Goal: Transaction & Acquisition: Purchase product/service

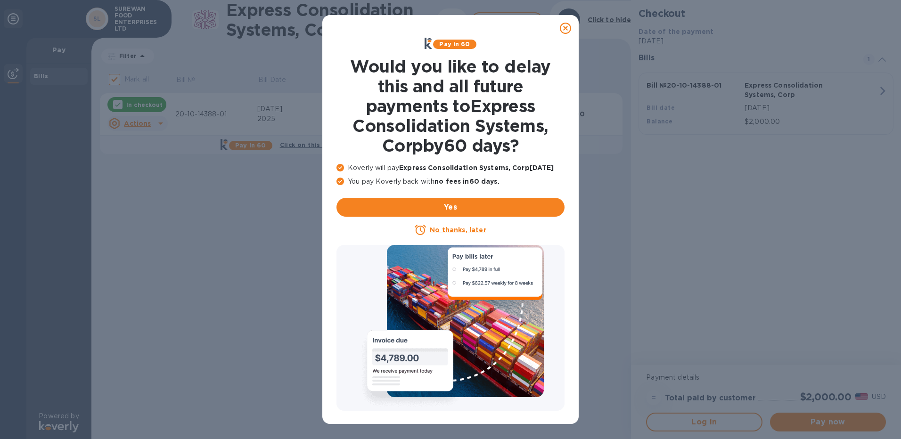
click at [568, 27] on icon at bounding box center [565, 28] width 11 height 11
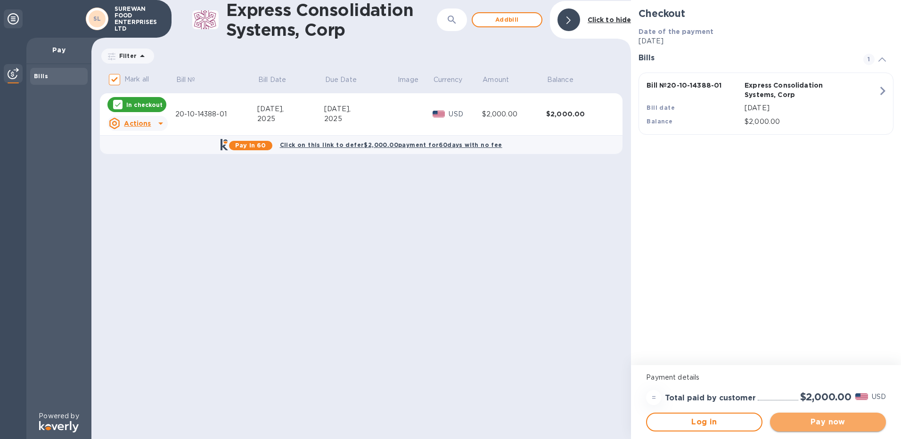
click at [818, 418] on span "Pay now" at bounding box center [828, 422] width 101 height 11
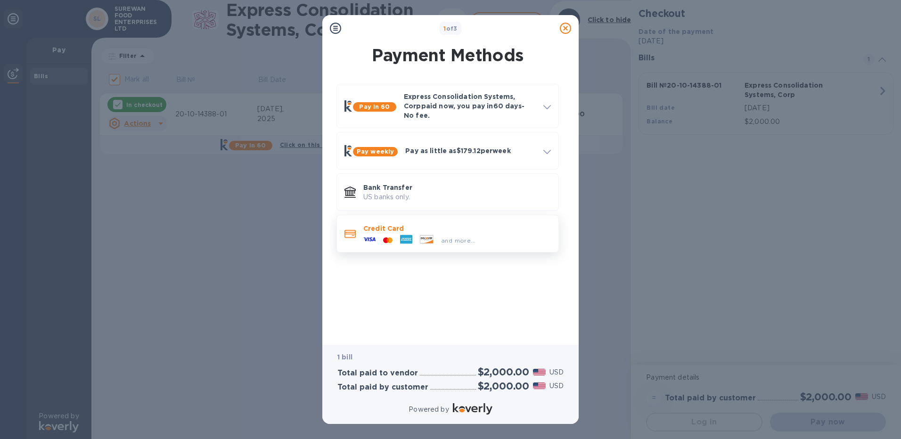
click at [485, 233] on div "and more..." at bounding box center [457, 238] width 188 height 10
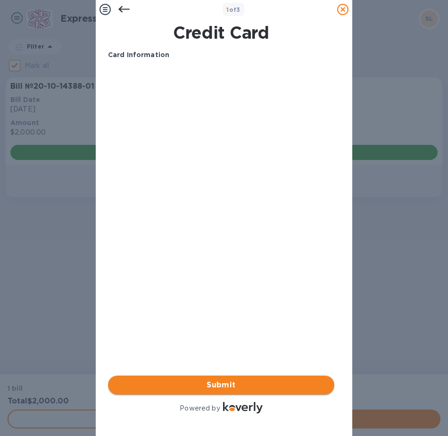
click at [240, 379] on span "Submit" at bounding box center [220, 384] width 211 height 11
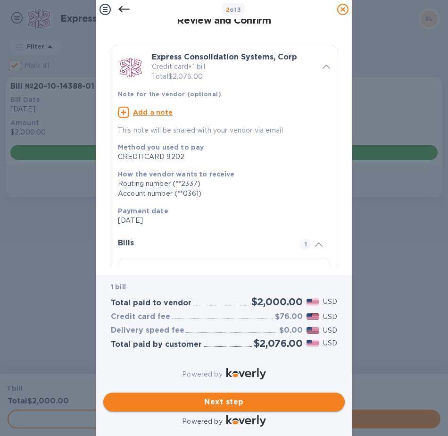
click at [241, 396] on span "Next step" at bounding box center [224, 401] width 226 height 11
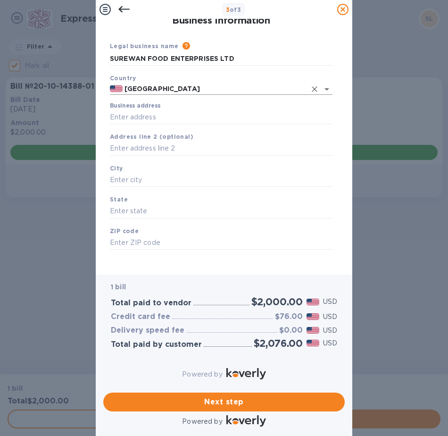
click at [168, 90] on input "[GEOGRAPHIC_DATA]" at bounding box center [214, 89] width 183 height 12
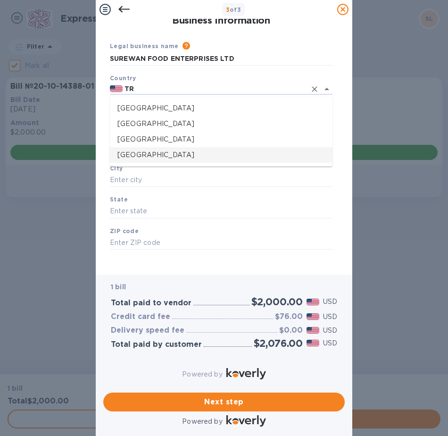
click at [156, 156] on p "[GEOGRAPHIC_DATA]" at bounding box center [220, 155] width 207 height 10
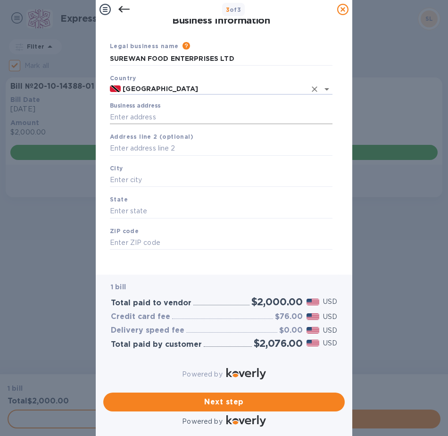
type input "[GEOGRAPHIC_DATA]"
click at [168, 122] on input "Business address" at bounding box center [221, 117] width 222 height 14
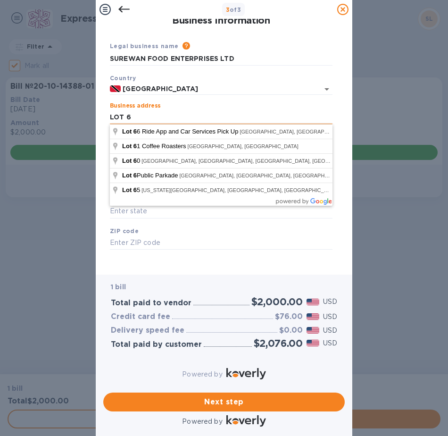
type input "LOT 6"
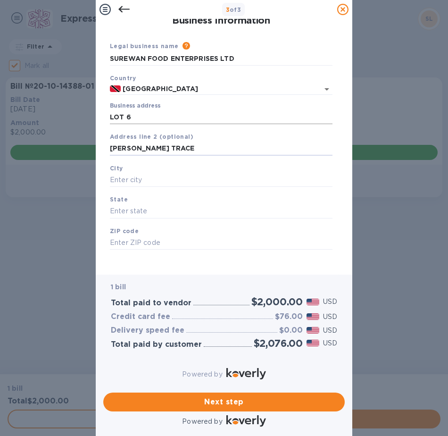
type input "[PERSON_NAME] TRACE"
type input "DEBE"
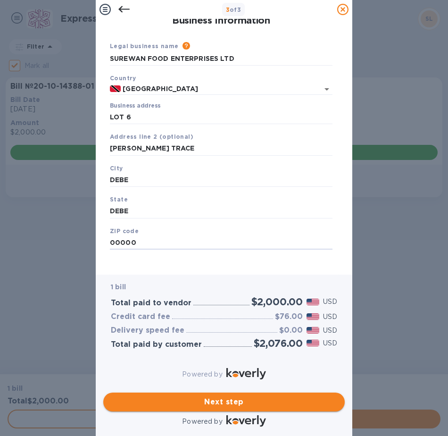
type input "00000"
click at [284, 400] on span "Next step" at bounding box center [224, 401] width 226 height 11
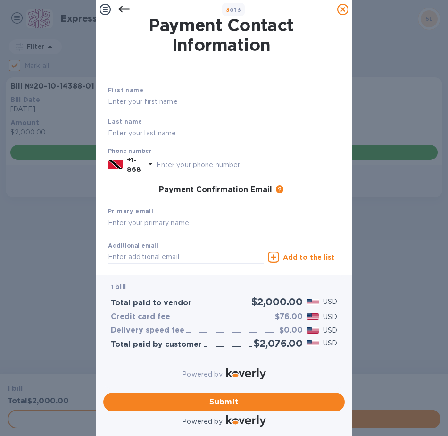
click at [171, 99] on input "text" at bounding box center [221, 102] width 226 height 14
type input "[PERSON_NAME]"
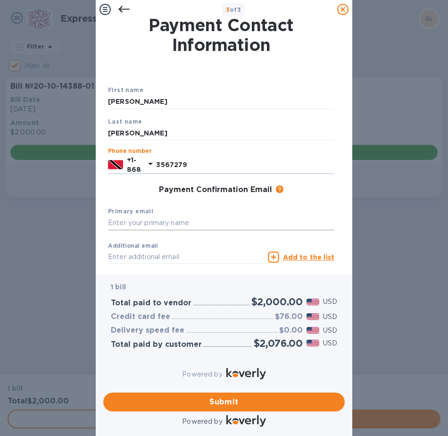
type input "3567279"
click at [140, 226] on input "text" at bounding box center [221, 223] width 226 height 14
type input "J"
drag, startPoint x: 180, startPoint y: 222, endPoint x: 96, endPoint y: 221, distance: 84.4
click at [96, 221] on div "Payment Contact Information First name [PERSON_NAME] Last name [PERSON_NAME] Ph…" at bounding box center [224, 146] width 256 height 255
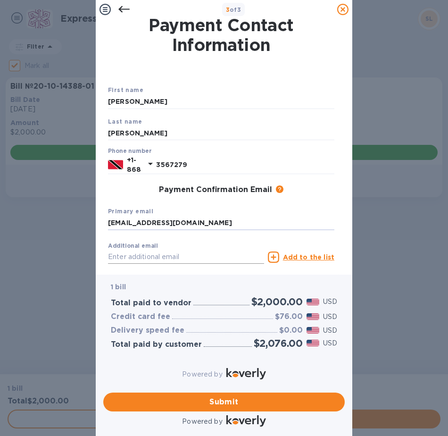
type input "[EMAIL_ADDRESS][DOMAIN_NAME]"
click at [167, 254] on input "text" at bounding box center [186, 257] width 156 height 14
paste input "[EMAIL_ADDRESS][DOMAIN_NAME]"
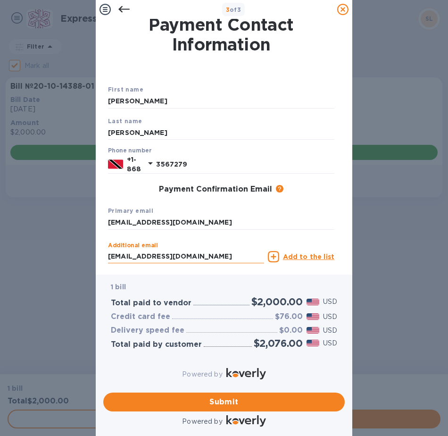
scroll to position [60, 0]
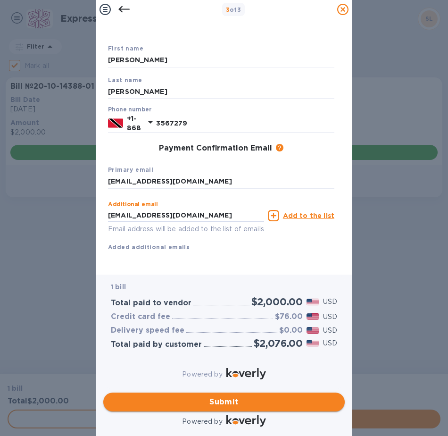
type input "[EMAIL_ADDRESS][DOMAIN_NAME]"
click at [217, 396] on span "Submit" at bounding box center [224, 401] width 226 height 11
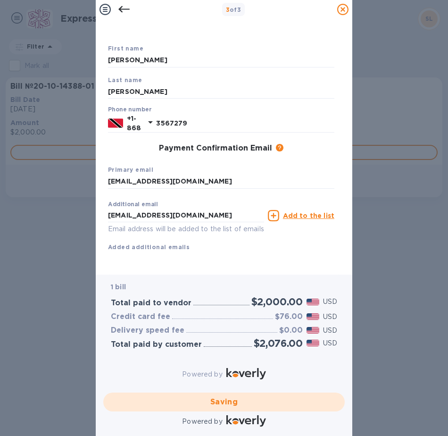
checkbox input "false"
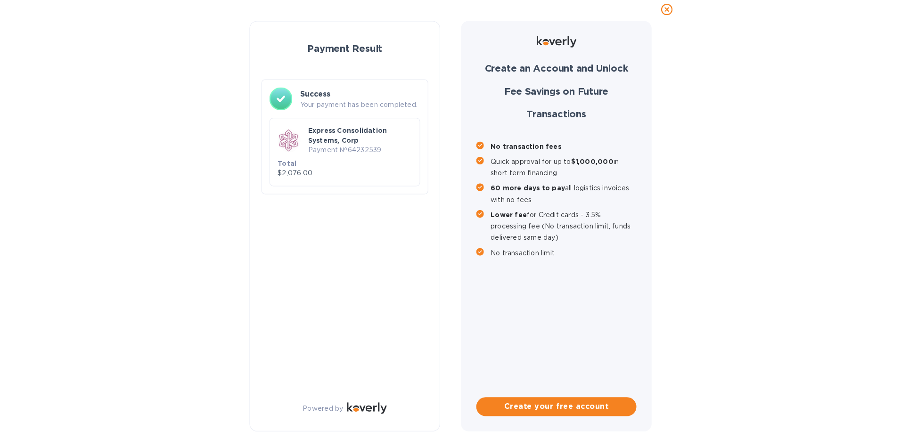
scroll to position [0, 0]
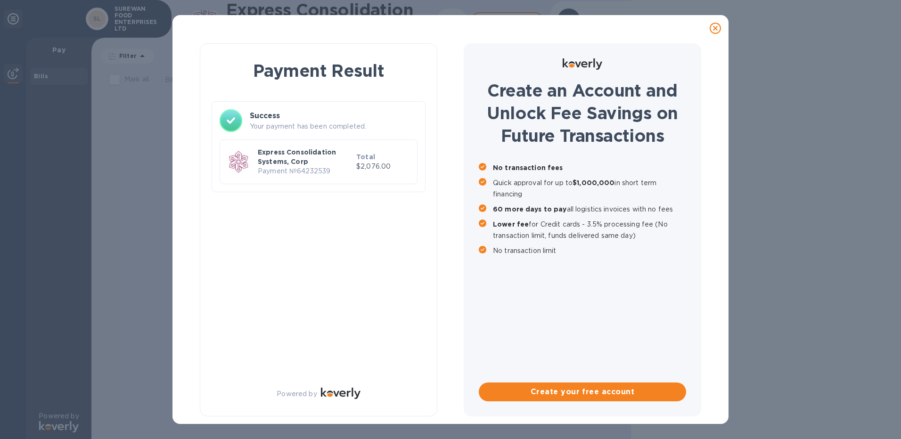
click at [414, 336] on div "Payment Result Success Your payment has been completed. Express Consolidation S…" at bounding box center [319, 229] width 238 height 373
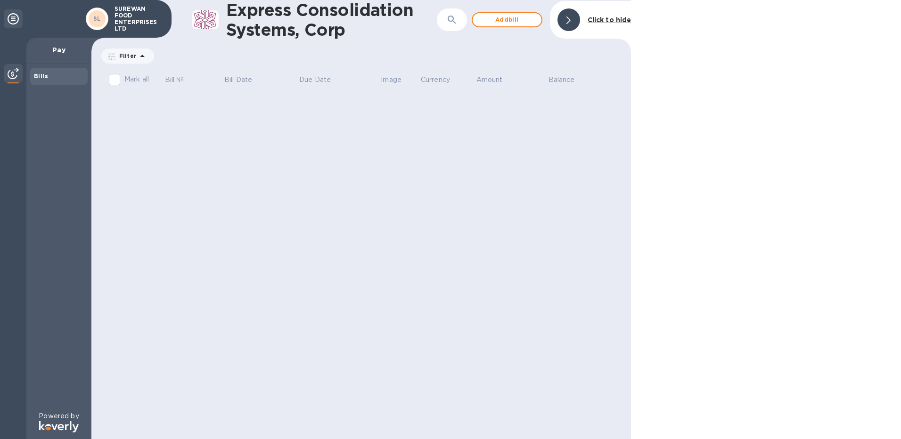
click at [61, 49] on p "Pay" at bounding box center [59, 49] width 50 height 9
click at [521, 19] on span "Add bill" at bounding box center [507, 19] width 54 height 11
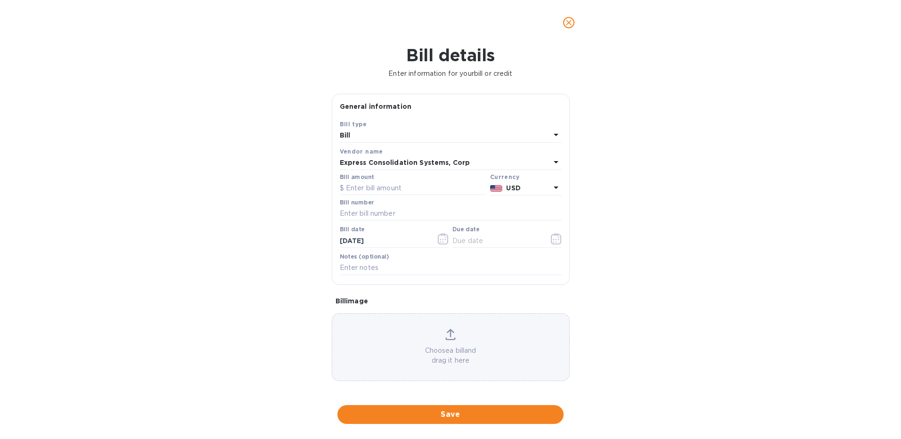
click at [439, 138] on div "Bill" at bounding box center [445, 135] width 211 height 13
click at [437, 173] on p "Credit" at bounding box center [446, 175] width 199 height 10
click at [427, 185] on input "text" at bounding box center [413, 188] width 147 height 14
click at [408, 159] on b "Express Consolidation Systems, Corp" at bounding box center [405, 163] width 131 height 8
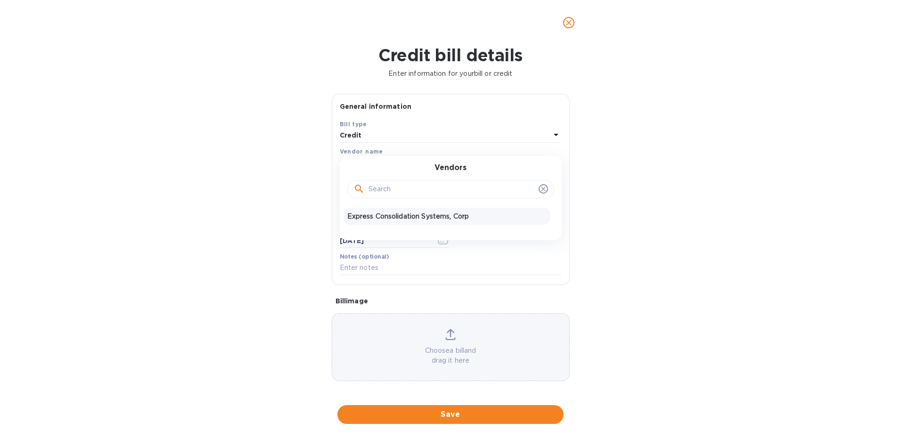
scroll to position [2, 0]
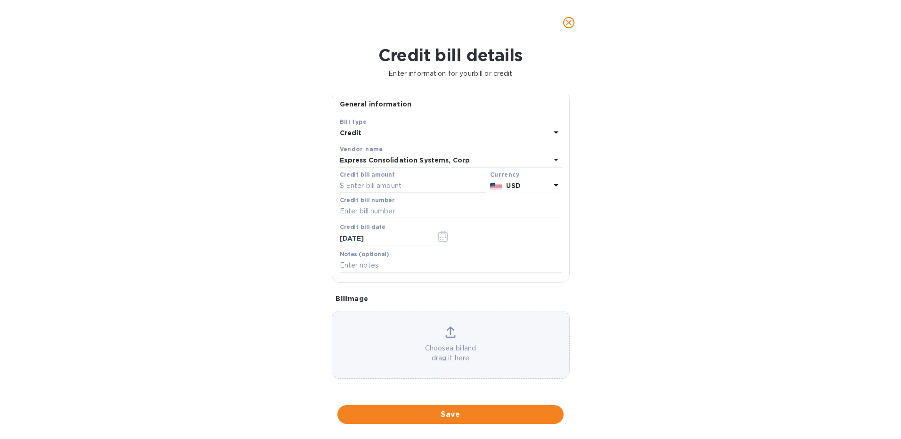
click at [291, 163] on div "Credit bill details Enter information for your bill or credit General informati…" at bounding box center [450, 242] width 901 height 394
click at [394, 185] on input "text" at bounding box center [413, 186] width 147 height 14
type input "4,010"
click at [430, 205] on input "text" at bounding box center [451, 212] width 222 height 14
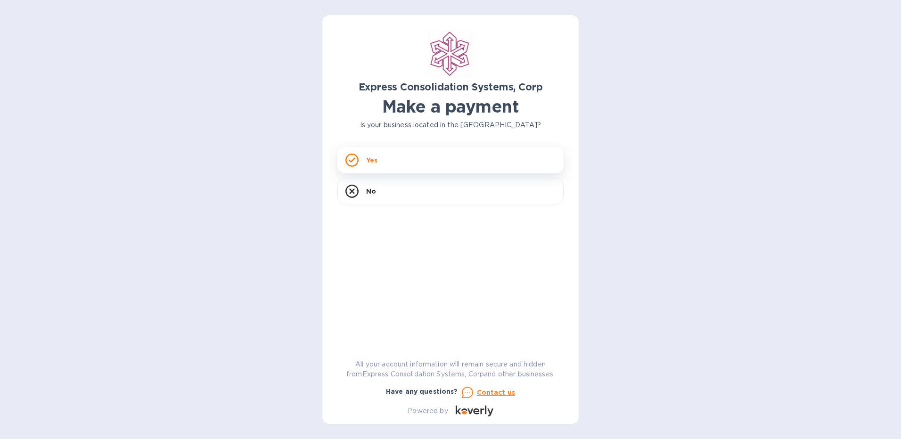
click at [359, 155] on div "Yes" at bounding box center [450, 160] width 226 height 26
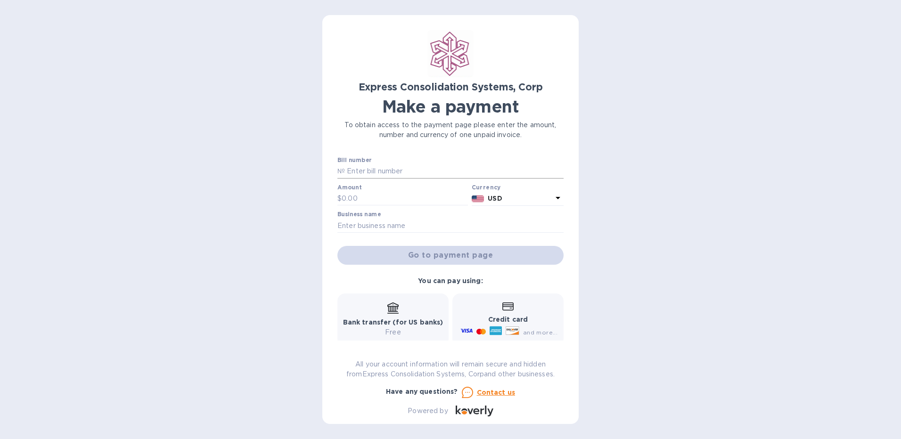
click at [366, 168] on input "text" at bounding box center [454, 171] width 219 height 14
type input "20-10-14388-01"
type input "4,010"
click at [421, 223] on input "text" at bounding box center [450, 226] width 226 height 14
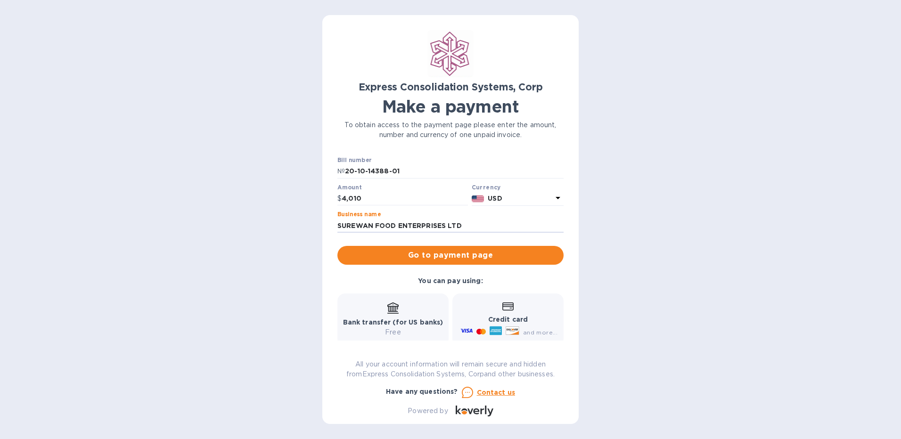
type input "SUREWAN FOOD ENTERPRISES LTD"
click at [422, 253] on span "Go to payment page" at bounding box center [450, 255] width 211 height 11
